Goal: Information Seeking & Learning: Learn about a topic

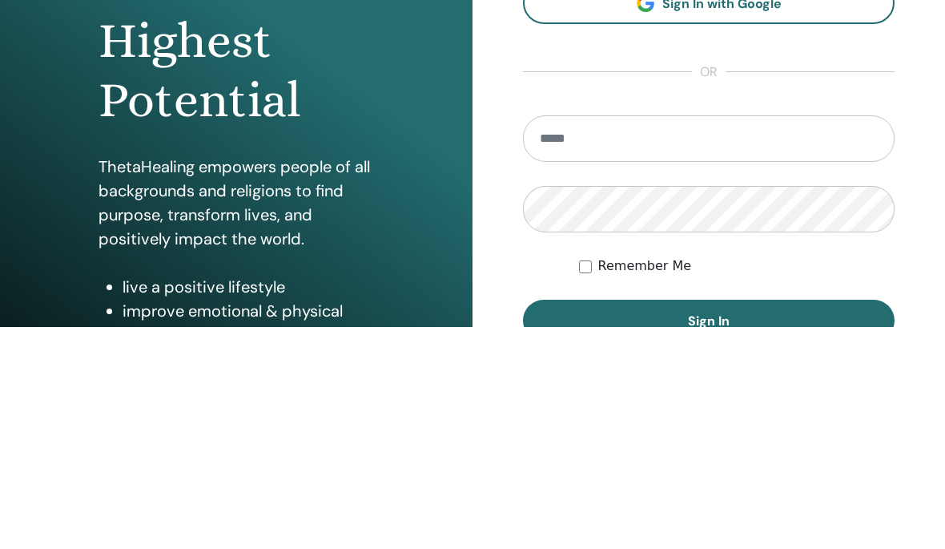
scroll to position [223, 0]
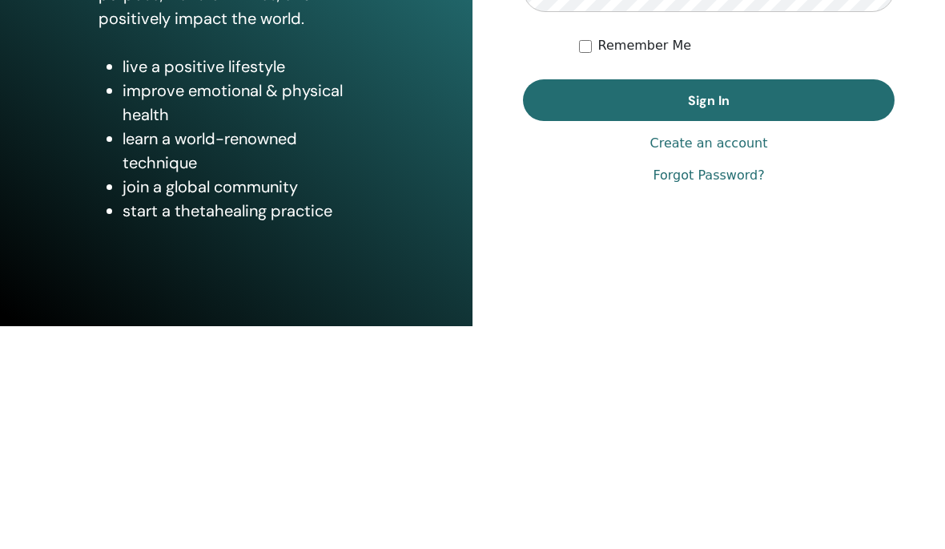
click at [668, 155] on input "email" at bounding box center [709, 141] width 372 height 46
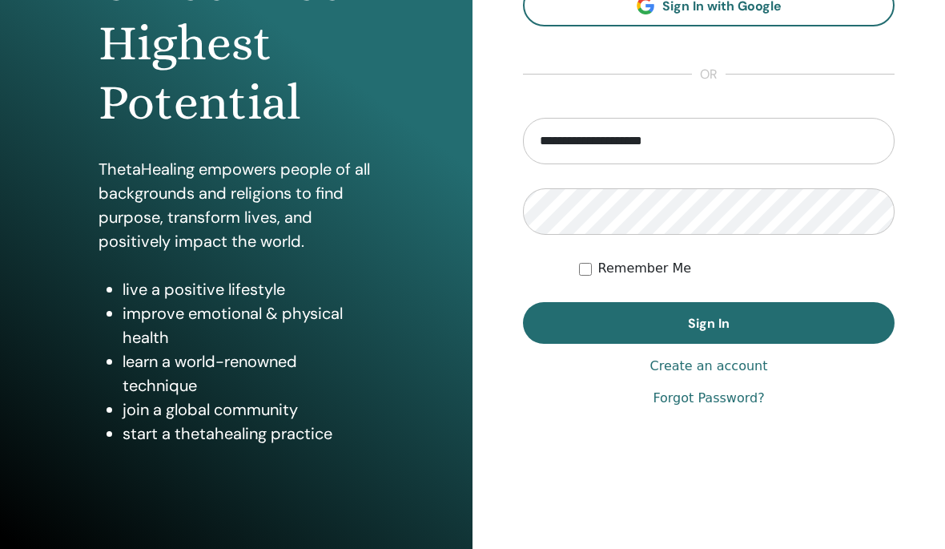
type input "**********"
click at [709, 323] on button "Sign In" at bounding box center [709, 323] width 372 height 42
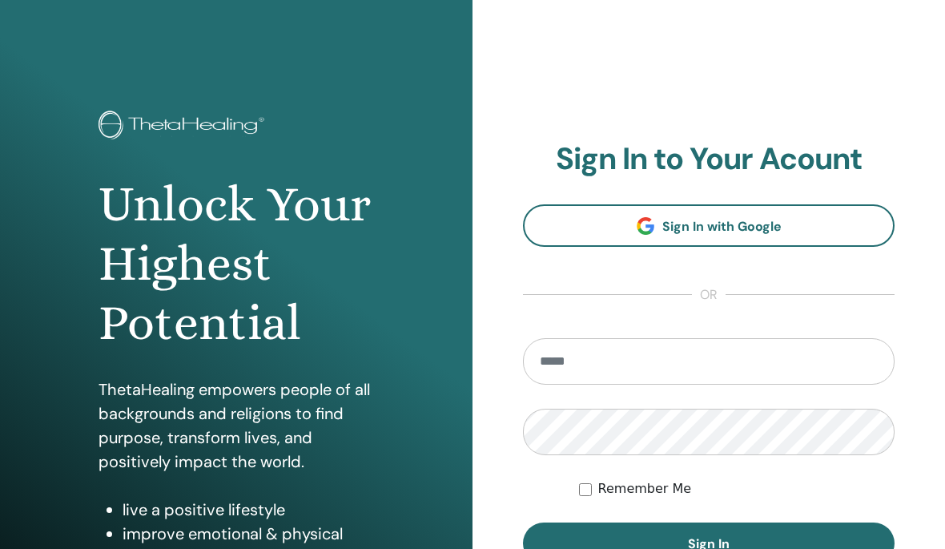
scroll to position [223, 0]
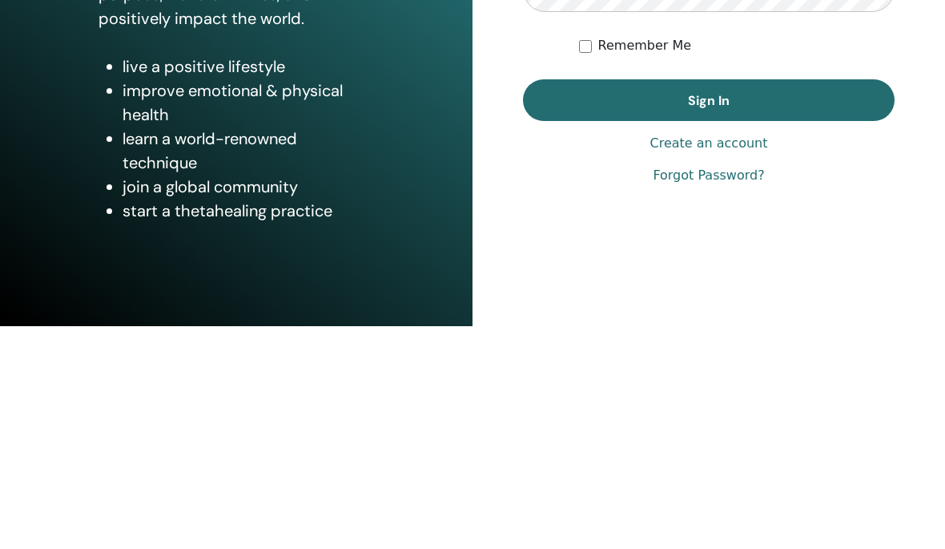
click at [642, 143] on input "email" at bounding box center [709, 141] width 372 height 46
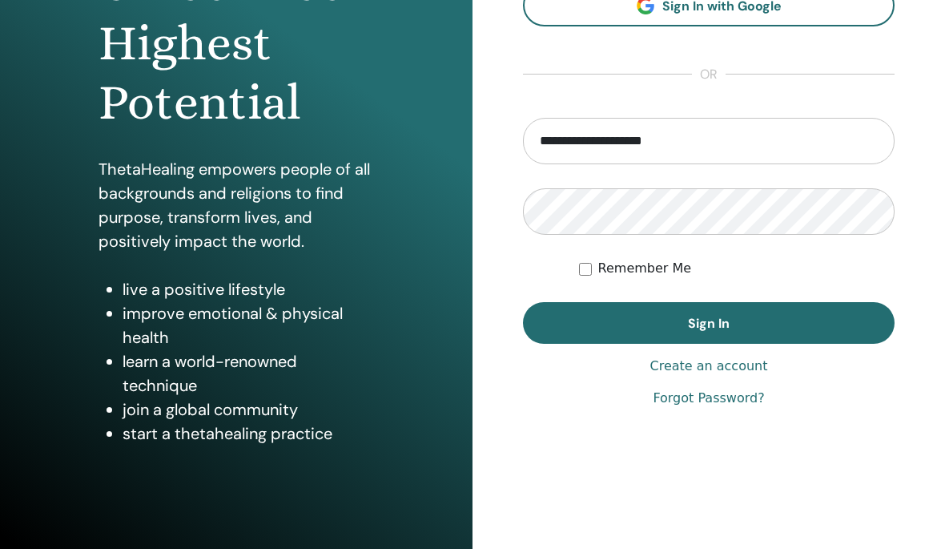
type input "**********"
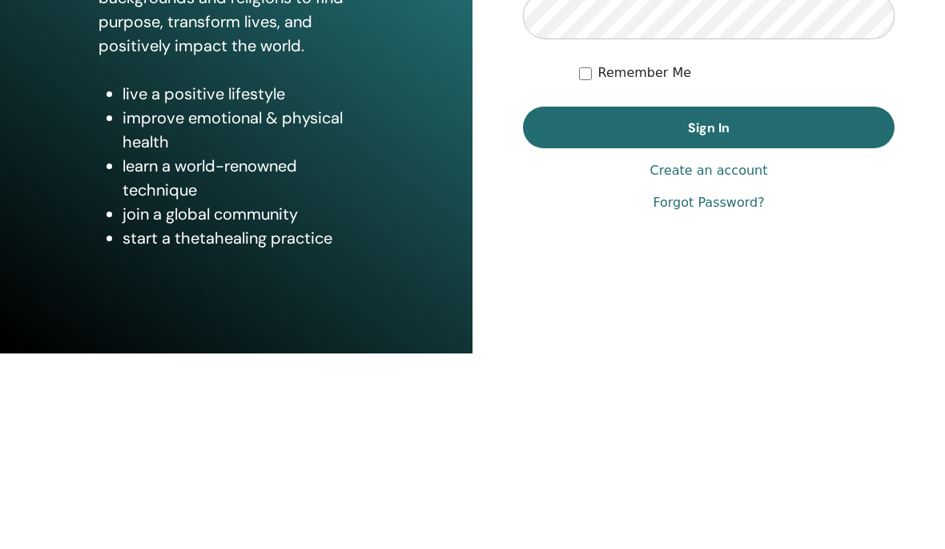
click at [657, 259] on label "Remember Me" at bounding box center [645, 268] width 94 height 19
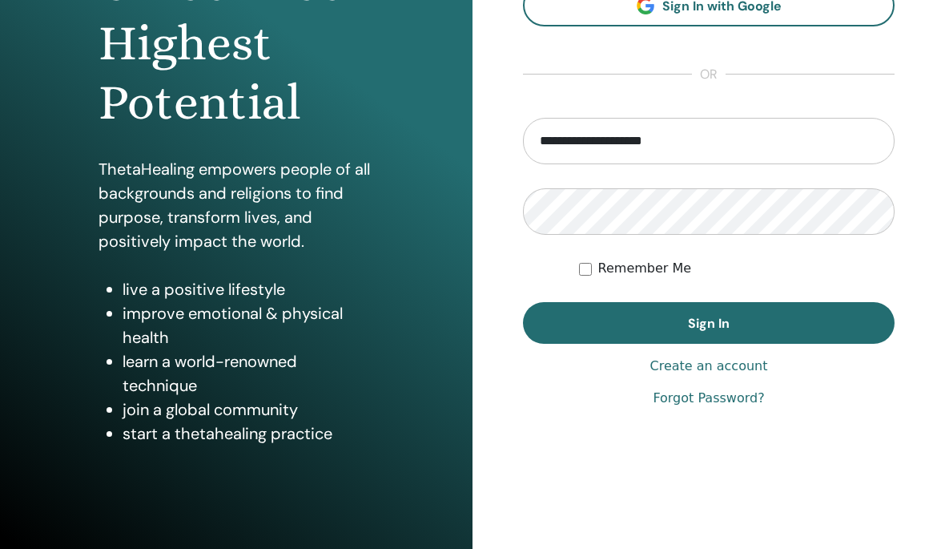
click at [663, 318] on button "Sign In" at bounding box center [709, 323] width 372 height 42
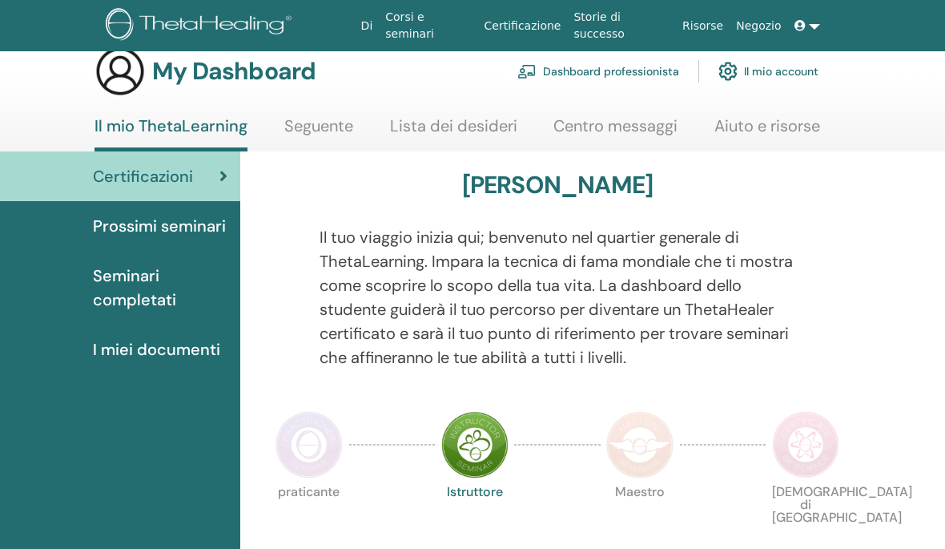
scroll to position [23, 0]
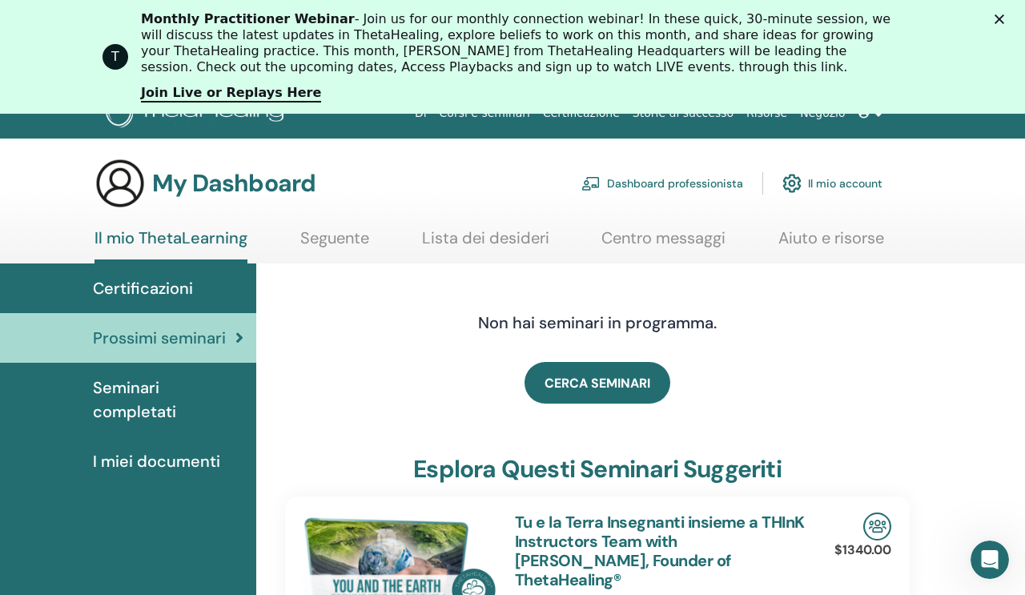
scroll to position [24, 0]
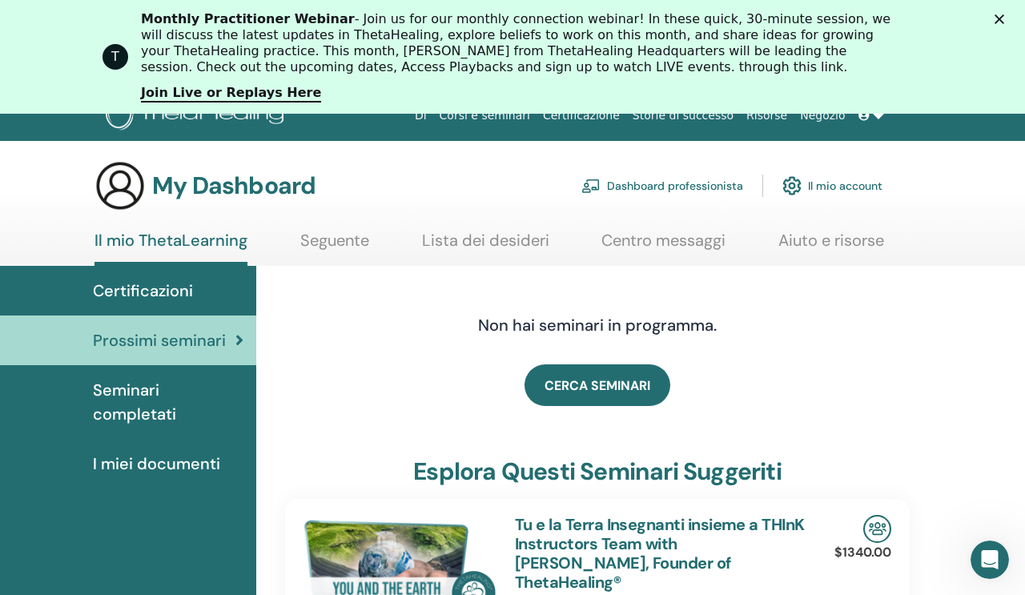
click at [188, 305] on link "Certificazioni" at bounding box center [128, 291] width 256 height 50
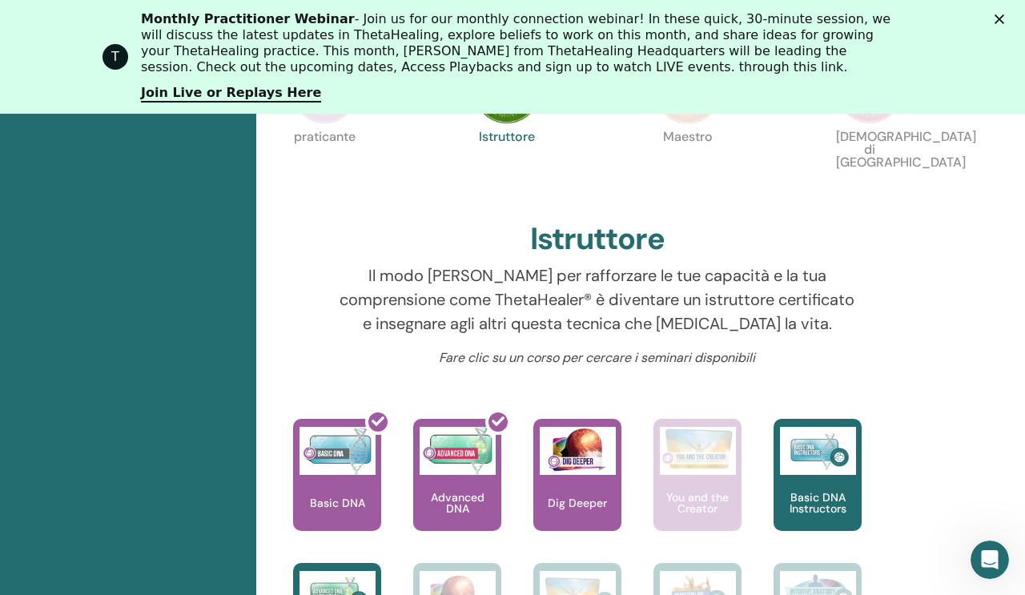
click at [372, 485] on div at bounding box center [347, 481] width 88 height 144
